Goal: Information Seeking & Learning: Find contact information

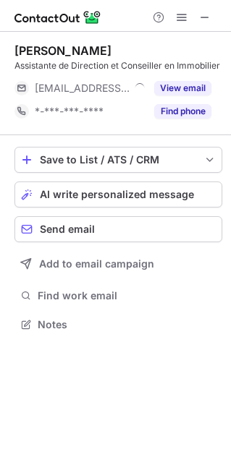
scroll to position [314, 231]
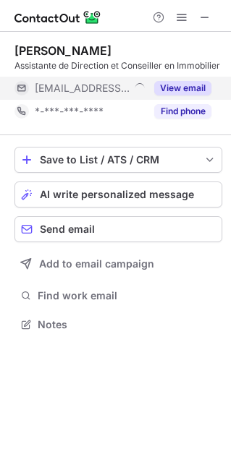
click at [199, 87] on button "View email" at bounding box center [182, 88] width 57 height 14
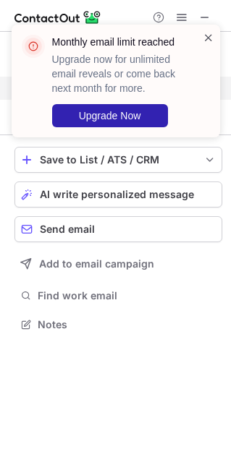
click at [206, 30] on span at bounding box center [208, 37] width 12 height 14
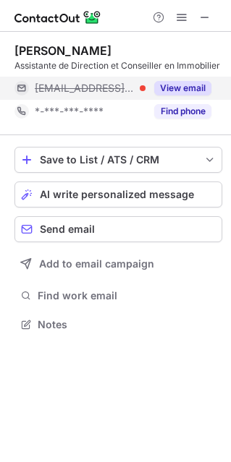
click at [111, 94] on span "[EMAIL_ADDRESS][DOMAIN_NAME]" at bounding box center [85, 88] width 100 height 13
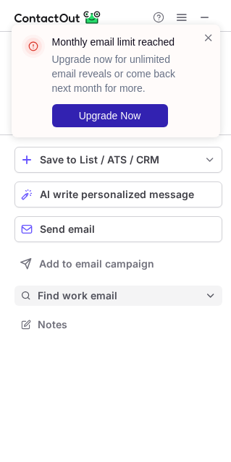
click at [106, 296] on span "Find work email" at bounding box center [121, 295] width 167 height 13
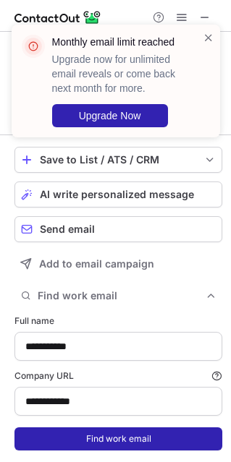
click at [108, 442] on button "Find work email" at bounding box center [118, 438] width 208 height 23
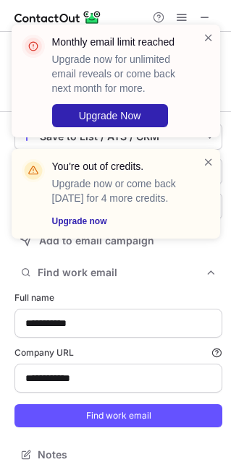
scroll to position [7, 7]
click at [208, 38] on span at bounding box center [208, 37] width 12 height 14
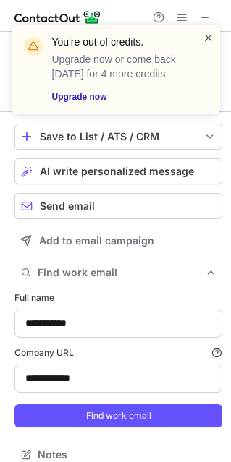
click at [202, 38] on span at bounding box center [208, 37] width 12 height 14
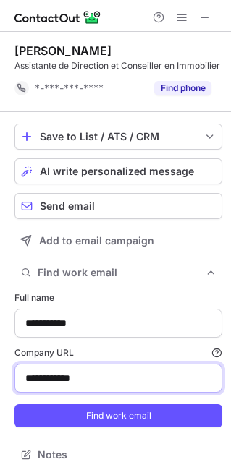
click at [108, 390] on input "**********" at bounding box center [118, 378] width 208 height 29
paste input "******"
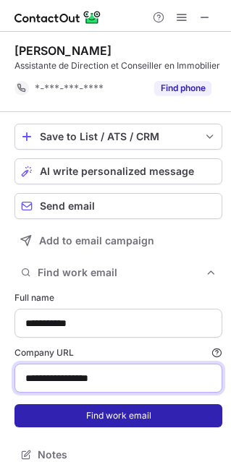
type input "**********"
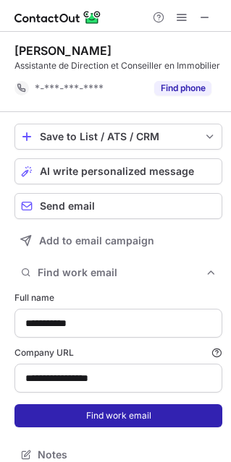
click at [137, 426] on button "Find work email" at bounding box center [118, 415] width 208 height 23
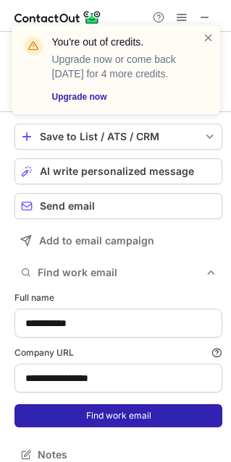
click at [137, 426] on button "Find work email" at bounding box center [118, 415] width 208 height 23
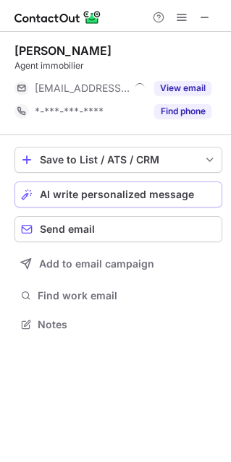
scroll to position [314, 231]
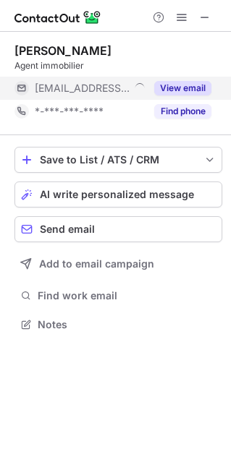
click at [165, 82] on button "View email" at bounding box center [182, 88] width 57 height 14
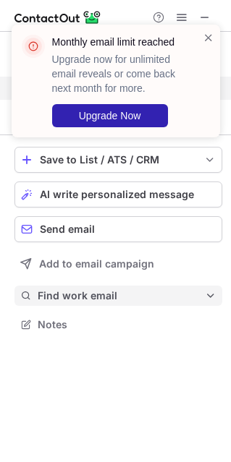
click at [99, 302] on button "Find work email" at bounding box center [118, 296] width 208 height 20
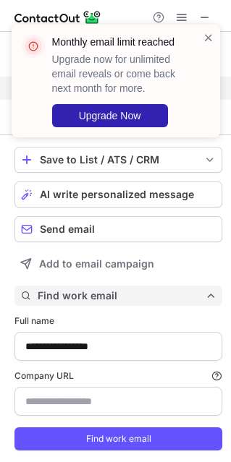
scroll to position [467, 221]
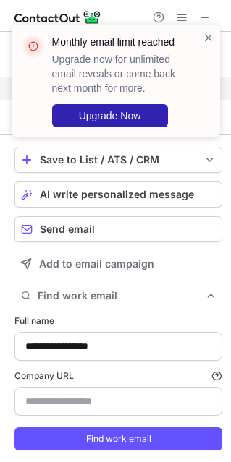
type input "**********"
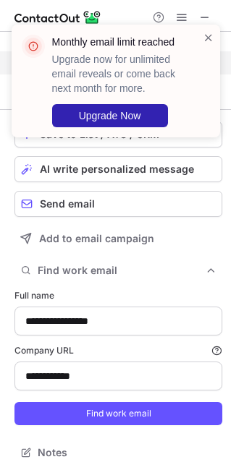
scroll to position [37, 0]
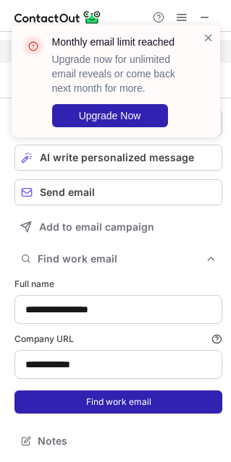
click at [112, 401] on button "Find work email" at bounding box center [118, 401] width 208 height 23
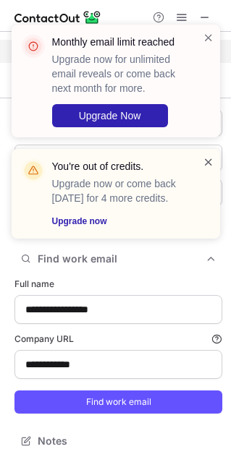
click at [204, 158] on span at bounding box center [208, 162] width 12 height 14
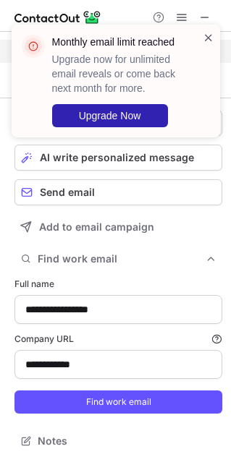
click at [205, 41] on span at bounding box center [208, 37] width 12 height 14
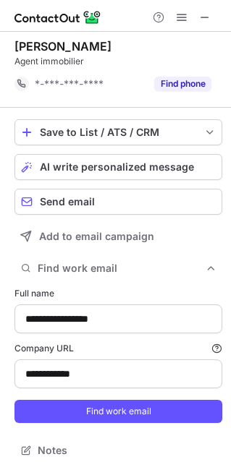
scroll to position [0, 0]
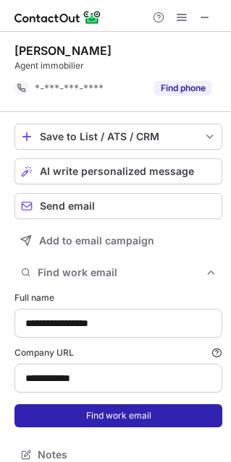
click at [116, 406] on button "Find work email" at bounding box center [118, 415] width 208 height 23
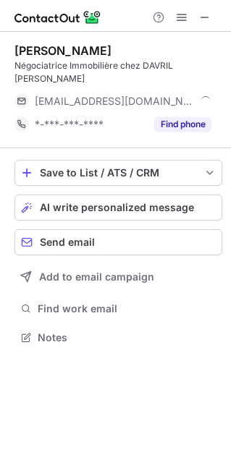
scroll to position [314, 231]
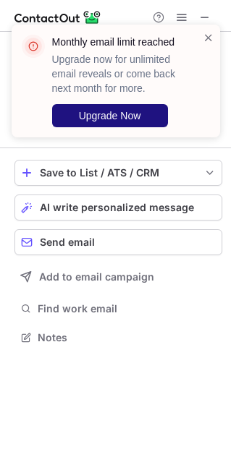
click at [145, 115] on button "Upgrade Now" at bounding box center [110, 115] width 116 height 23
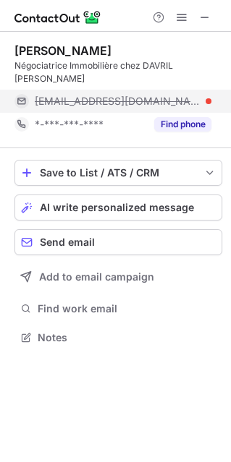
click at [119, 95] on span "***@vicenzimmobilier.fr" at bounding box center [118, 101] width 166 height 13
click at [119, 95] on span "cynthia@vicenzimmobilier.fr" at bounding box center [118, 101] width 166 height 13
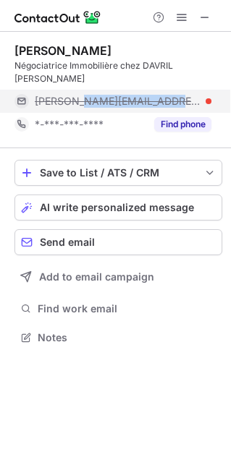
click at [119, 95] on span "cynthia@vicenzimmobilier.fr" at bounding box center [118, 101] width 166 height 13
copy span "cynthia@vicenzimmobilier.fr"
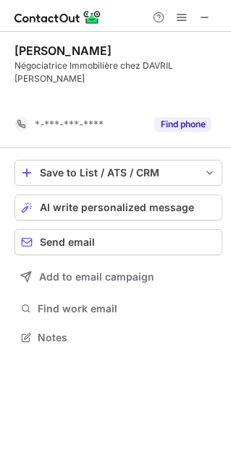
scroll to position [7, 7]
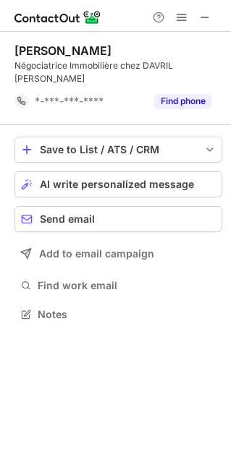
drag, startPoint x: 130, startPoint y: 48, endPoint x: 17, endPoint y: 56, distance: 113.0
click at [17, 56] on div "Cynthia DETAILLER" at bounding box center [118, 50] width 208 height 14
copy div "Cynthia DETAILLER"
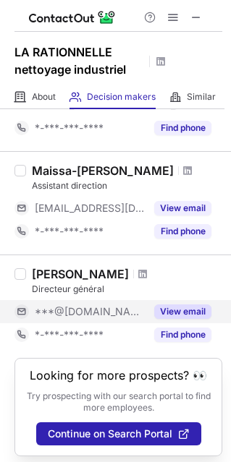
scroll to position [152, 0]
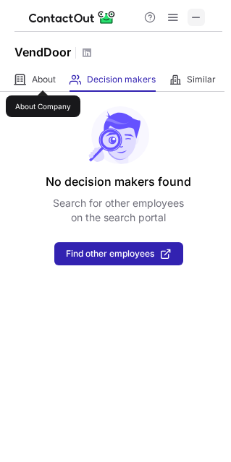
click at [192, 20] on span at bounding box center [196, 18] width 12 height 12
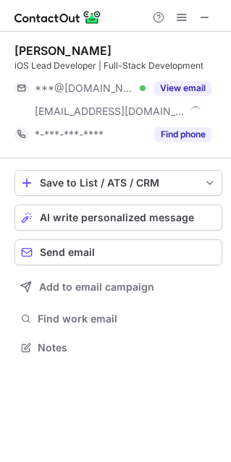
scroll to position [337, 231]
click at [108, 306] on div "Save to List / ATS / CRM List Select Lever Connect Greenhouse Connect Salesforc…" at bounding box center [118, 263] width 208 height 211
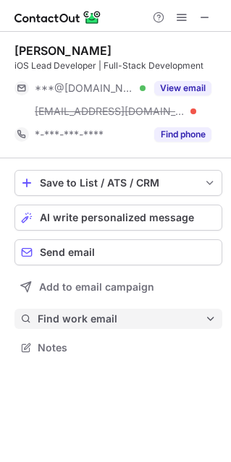
click at [101, 322] on span "Find work email" at bounding box center [121, 318] width 167 height 13
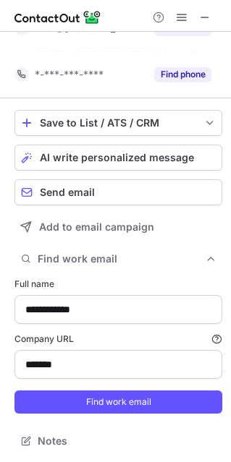
scroll to position [7, 7]
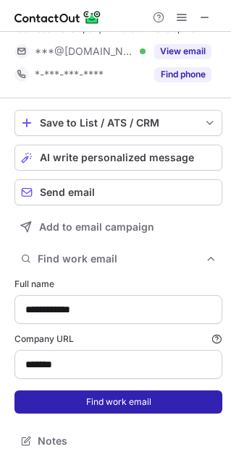
click at [90, 405] on button "Find work email" at bounding box center [118, 401] width 208 height 23
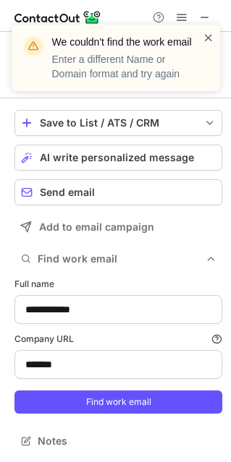
click at [207, 33] on span at bounding box center [208, 37] width 12 height 14
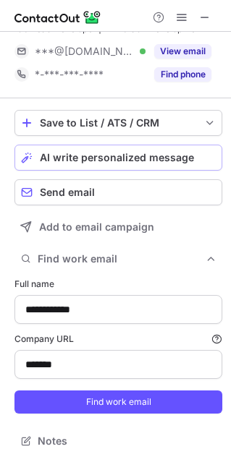
scroll to position [0, 0]
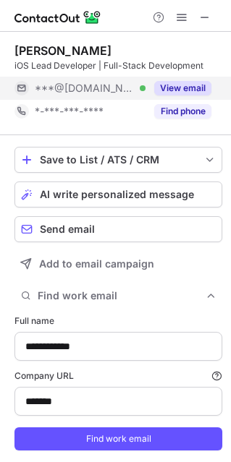
click at [178, 88] on button "View email" at bounding box center [182, 88] width 57 height 14
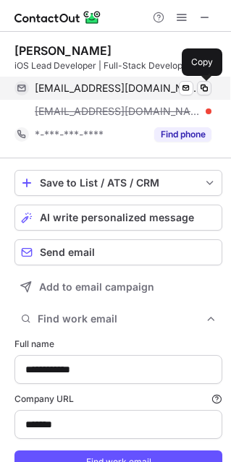
click at [200, 85] on span at bounding box center [204, 88] width 12 height 12
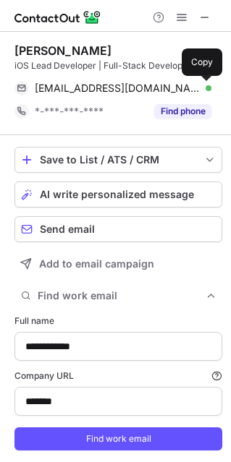
scroll to position [7, 7]
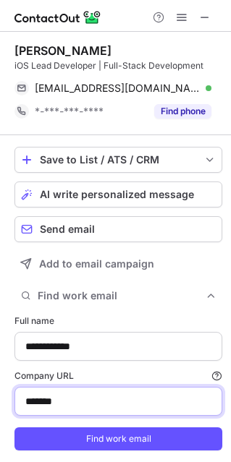
click at [79, 398] on input "*******" at bounding box center [118, 401] width 208 height 29
paste input "**********"
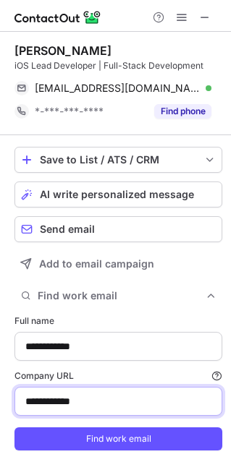
drag, startPoint x: 61, startPoint y: 408, endPoint x: -5, endPoint y: 404, distance: 66.7
click at [0, 404] on html "**********" at bounding box center [115, 231] width 231 height 462
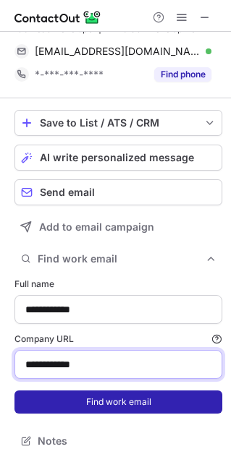
type input "**********"
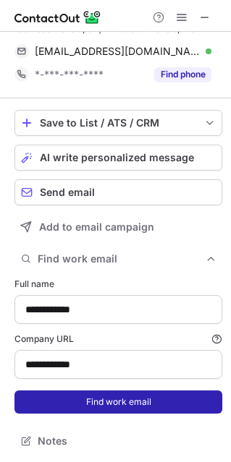
click at [130, 397] on button "Find work email" at bounding box center [118, 401] width 208 height 23
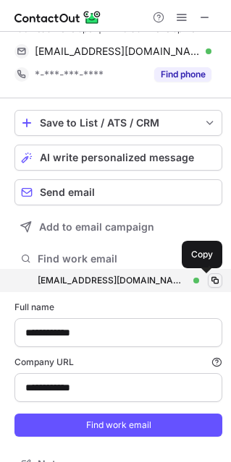
click at [209, 278] on span at bounding box center [215, 281] width 12 height 12
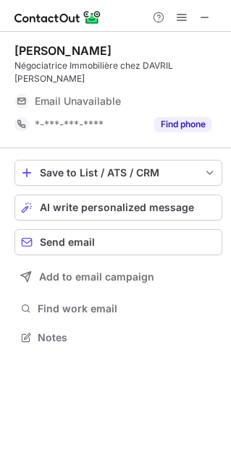
scroll to position [314, 231]
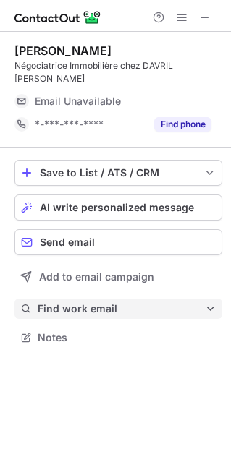
click at [108, 302] on span "Find work email" at bounding box center [121, 308] width 167 height 13
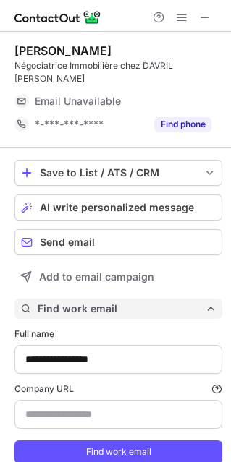
scroll to position [480, 221]
type input "**********"
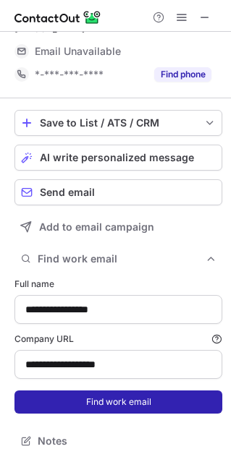
click at [111, 399] on button "Find work email" at bounding box center [118, 401] width 208 height 23
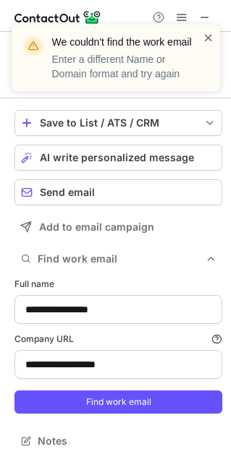
click at [208, 36] on span at bounding box center [208, 37] width 12 height 14
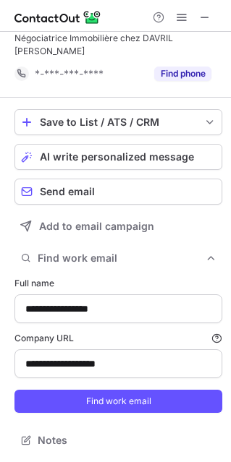
scroll to position [7, 7]
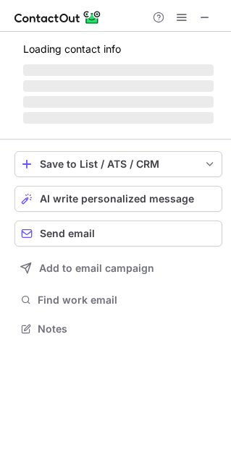
scroll to position [327, 231]
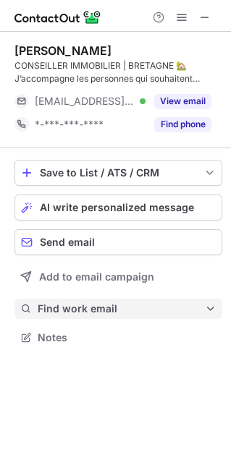
click at [83, 309] on span "Find work email" at bounding box center [121, 308] width 167 height 13
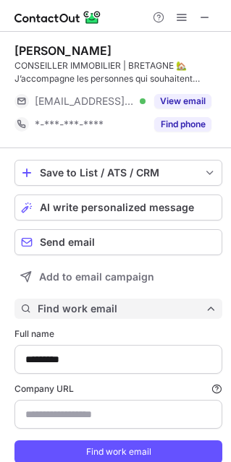
scroll to position [480, 221]
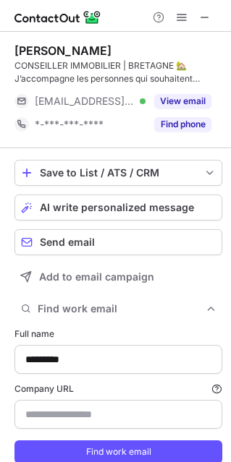
type input "**********"
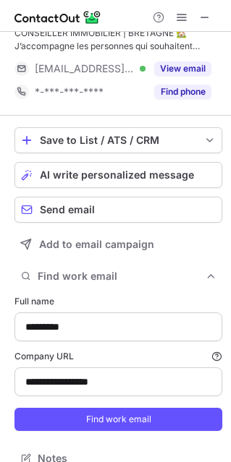
scroll to position [50, 0]
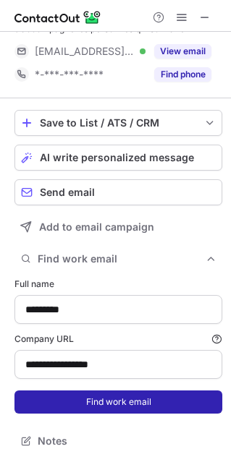
click at [114, 399] on button "Find work email" at bounding box center [118, 401] width 208 height 23
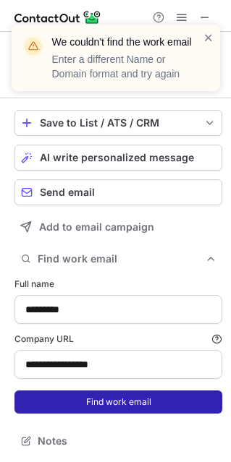
click at [114, 399] on button "Find work email" at bounding box center [118, 401] width 208 height 23
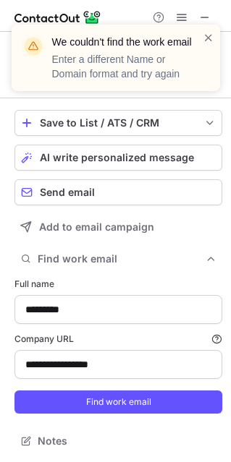
click at [200, 30] on div "We couldn't find the work email Enter a different Name or Domain format and try…" at bounding box center [109, 57] width 185 height 55
click at [210, 44] on span at bounding box center [208, 37] width 12 height 14
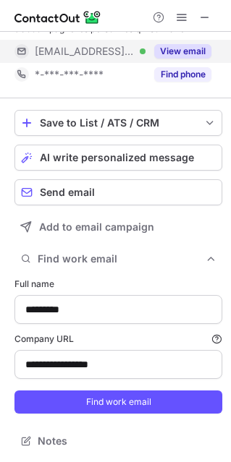
click at [194, 49] on button "View email" at bounding box center [182, 51] width 57 height 14
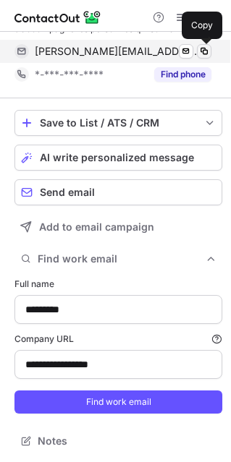
click at [202, 51] on span at bounding box center [204, 52] width 12 height 12
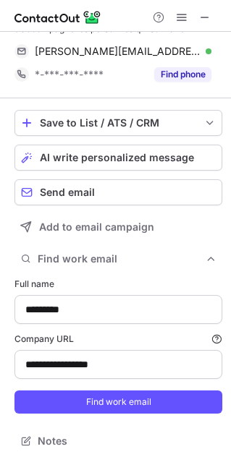
scroll to position [0, 0]
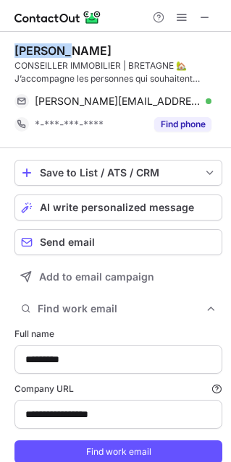
drag, startPoint x: 14, startPoint y: 51, endPoint x: 58, endPoint y: 54, distance: 43.4
click at [58, 54] on div "Alexis C." at bounding box center [62, 50] width 97 height 14
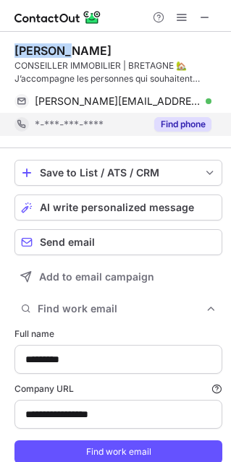
copy div "Alexis C"
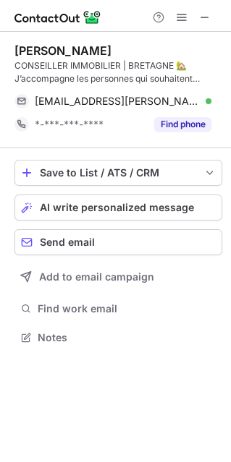
scroll to position [327, 231]
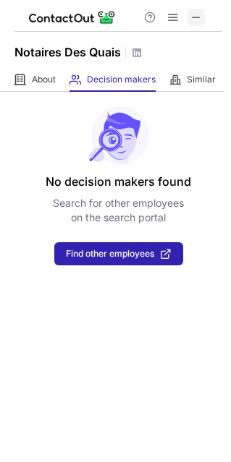
click at [204, 11] on button at bounding box center [195, 17] width 17 height 17
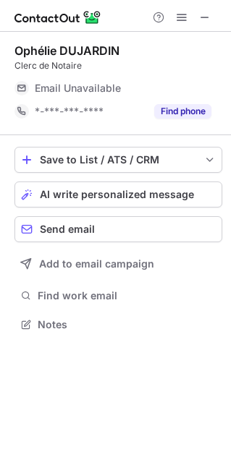
scroll to position [314, 231]
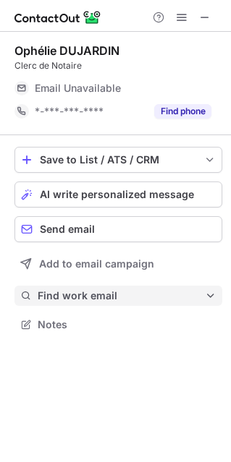
click at [101, 291] on span "Find work email" at bounding box center [121, 295] width 167 height 13
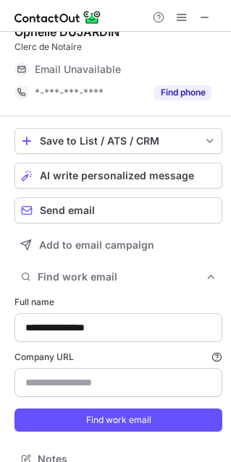
scroll to position [37, 0]
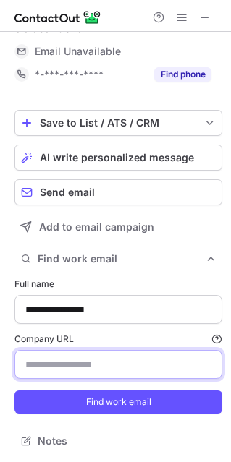
click at [90, 364] on input "Company URL Finding work email will consume 1 credit if a match is found." at bounding box center [118, 364] width 208 height 29
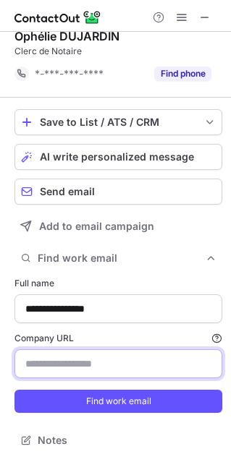
paste input "**********"
drag, startPoint x: 60, startPoint y: 364, endPoint x: 13, endPoint y: 363, distance: 47.0
click at [13, 363] on div "**********" at bounding box center [115, 239] width 231 height 445
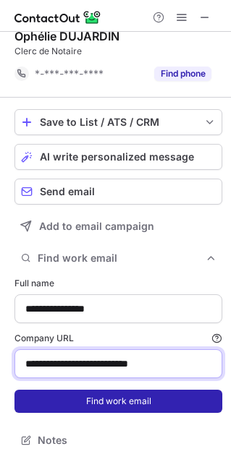
type input "**********"
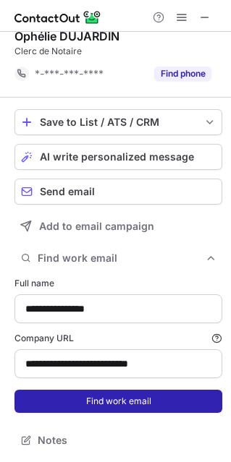
click at [135, 401] on button "Find work email" at bounding box center [118, 401] width 208 height 23
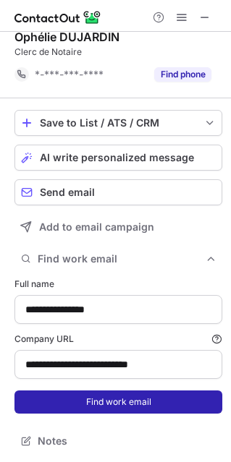
click at [85, 398] on button "Find work email" at bounding box center [118, 401] width 208 height 23
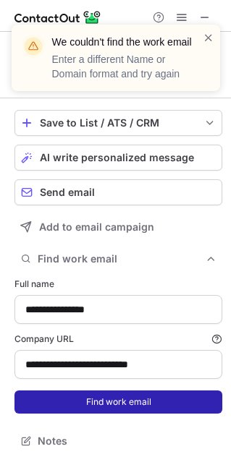
click at [91, 404] on button "Find work email" at bounding box center [118, 401] width 208 height 23
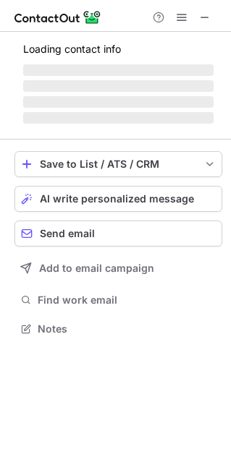
scroll to position [320, 231]
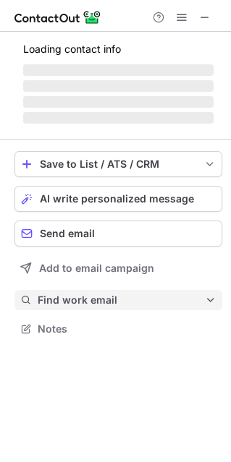
click at [83, 305] on span "Find work email" at bounding box center [121, 300] width 167 height 13
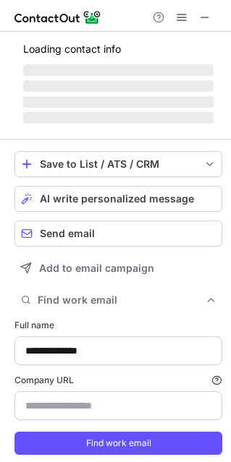
scroll to position [480, 221]
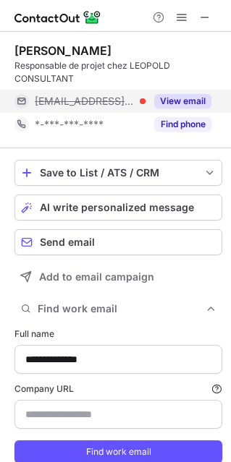
click at [182, 98] on button "View email" at bounding box center [182, 101] width 57 height 14
click at [111, 90] on div "marc@leopoldconsultant.fr" at bounding box center [112, 101] width 197 height 23
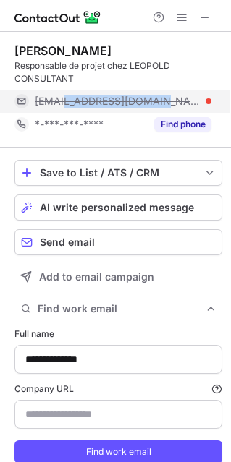
click at [111, 90] on div "marc@leopoldconsultant.fr" at bounding box center [112, 101] width 197 height 23
copy span "marc@leopoldconsultant.fr"
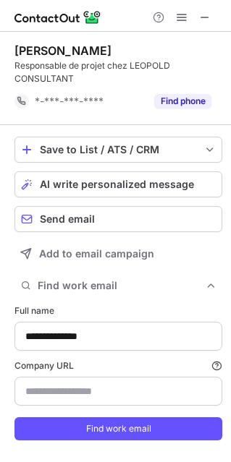
scroll to position [7, 7]
drag, startPoint x: 118, startPoint y: 48, endPoint x: 0, endPoint y: 46, distance: 117.9
click at [0, 46] on div "**********" at bounding box center [115, 261] width 231 height 458
copy div "Marc CAPPELIER"
